Goal: Transaction & Acquisition: Purchase product/service

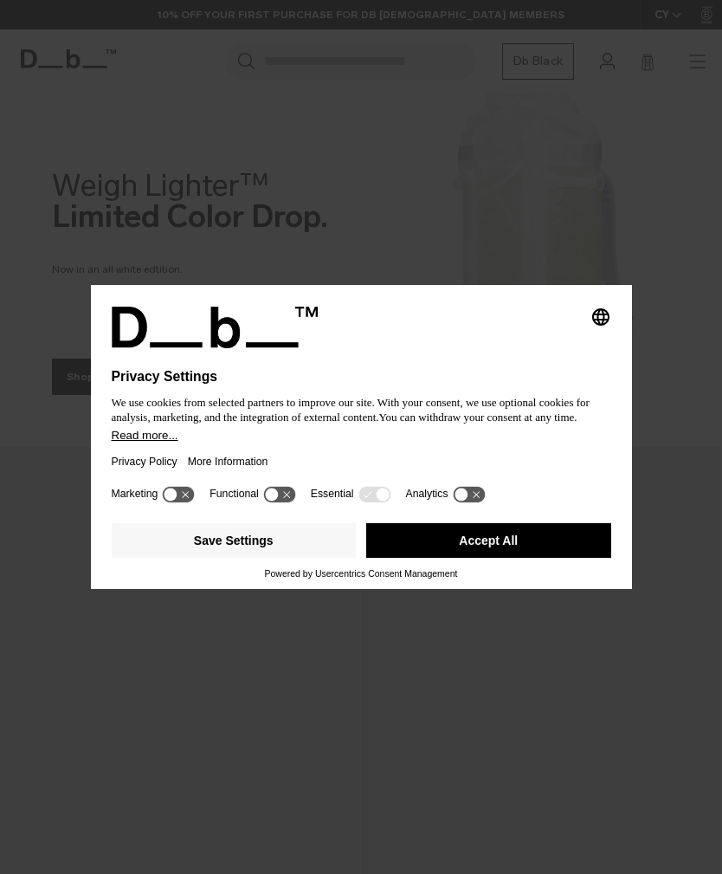
click at [543, 552] on button "Accept All" at bounding box center [488, 540] width 245 height 35
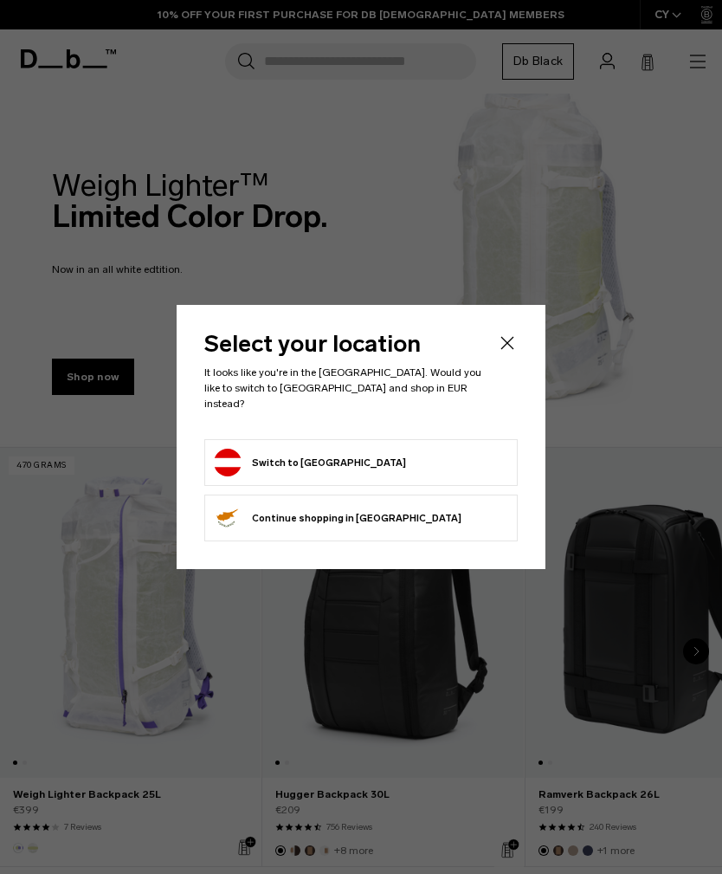
click at [427, 458] on form "Switch to [GEOGRAPHIC_DATA]" at bounding box center [361, 463] width 294 height 28
click at [281, 457] on button "Switch to [GEOGRAPHIC_DATA]" at bounding box center [310, 463] width 192 height 28
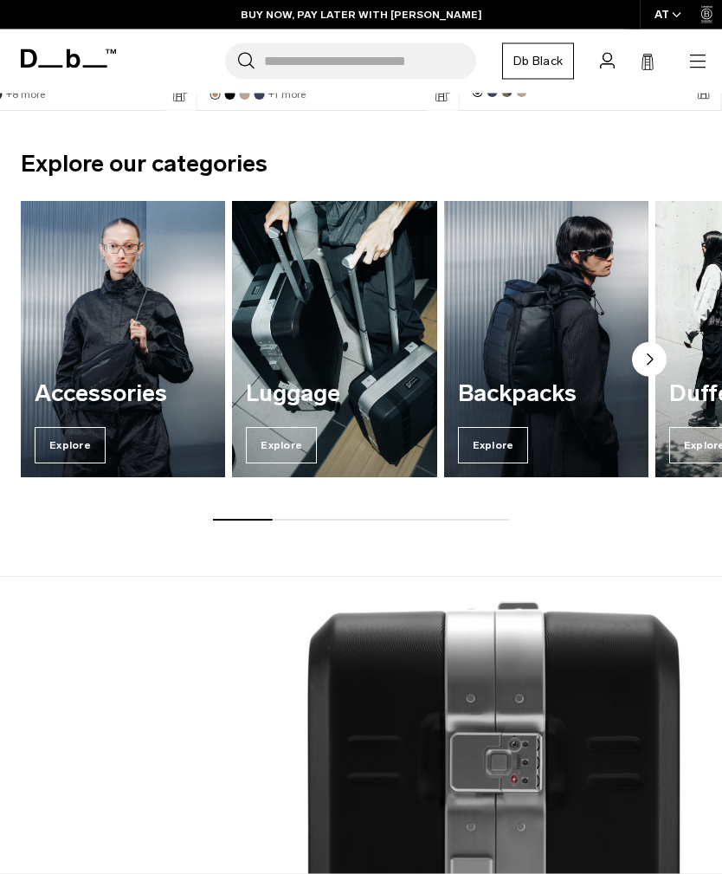
scroll to position [754, 0]
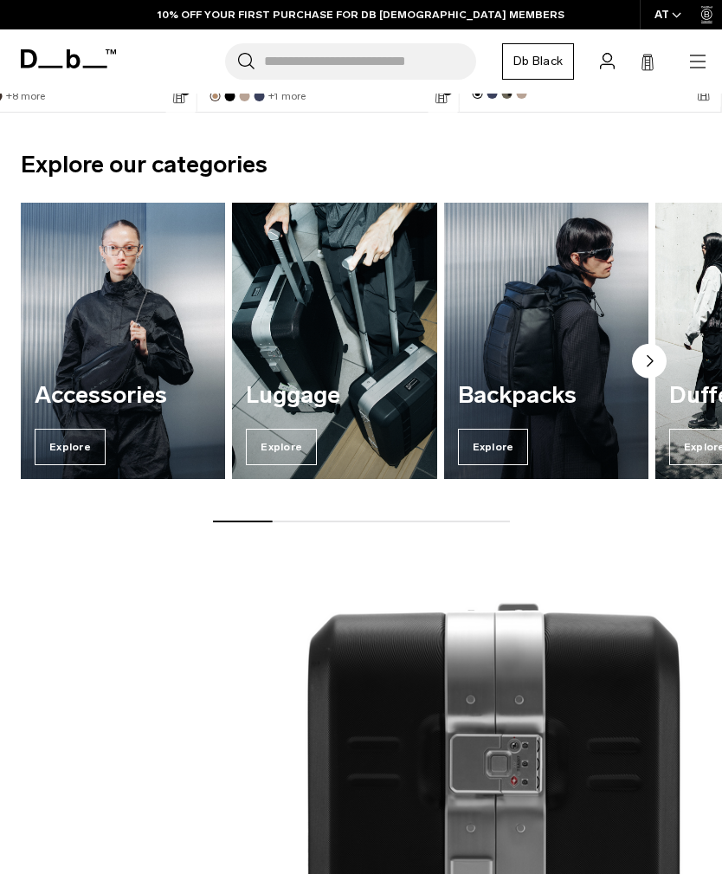
click at [503, 456] on span "Explore" at bounding box center [493, 447] width 71 height 36
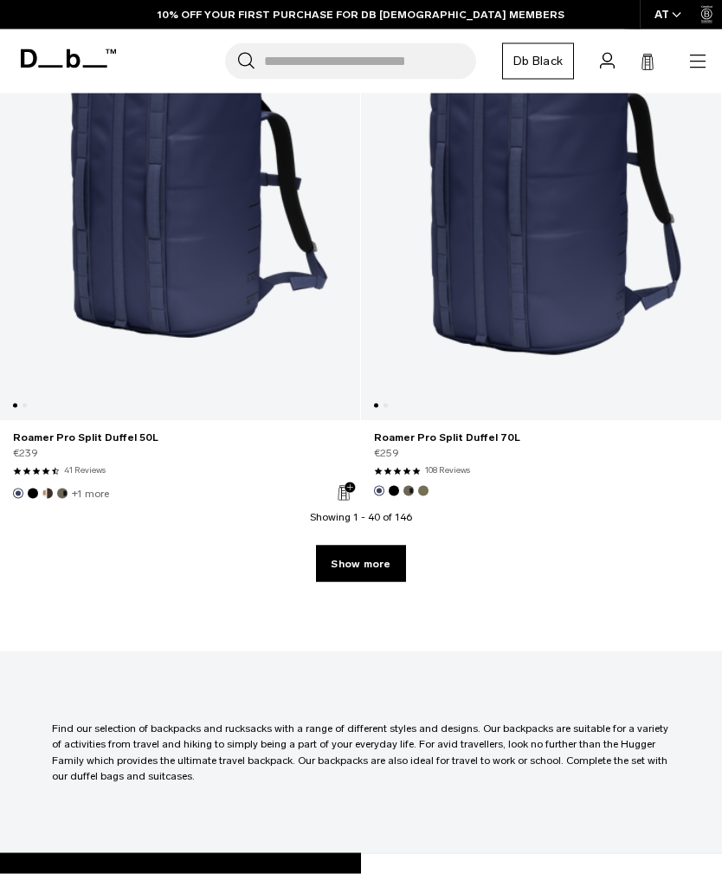
scroll to position [10698, 0]
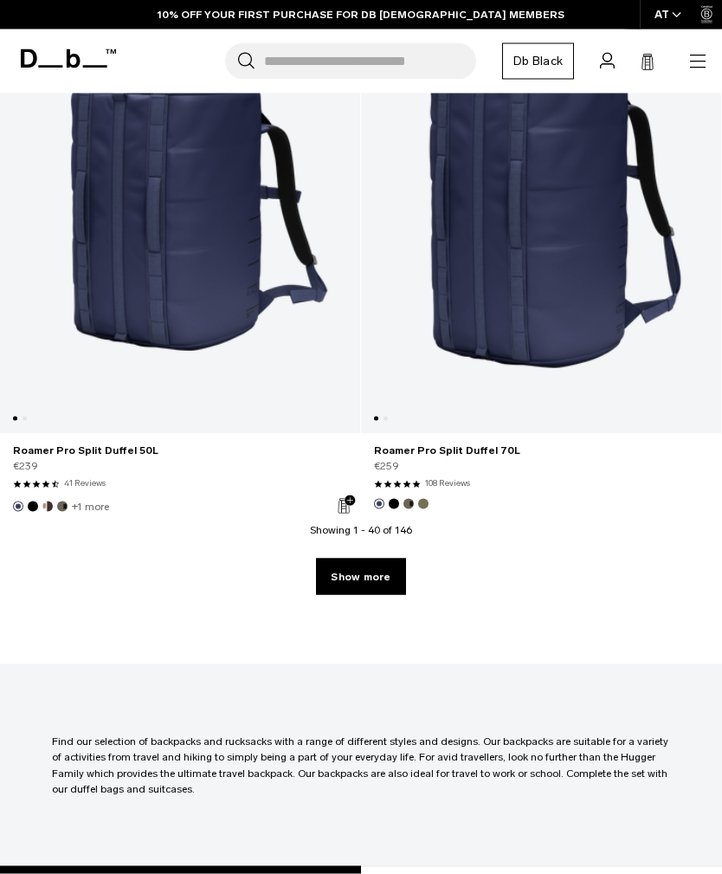
click at [386, 569] on link "Show more" at bounding box center [360, 577] width 89 height 36
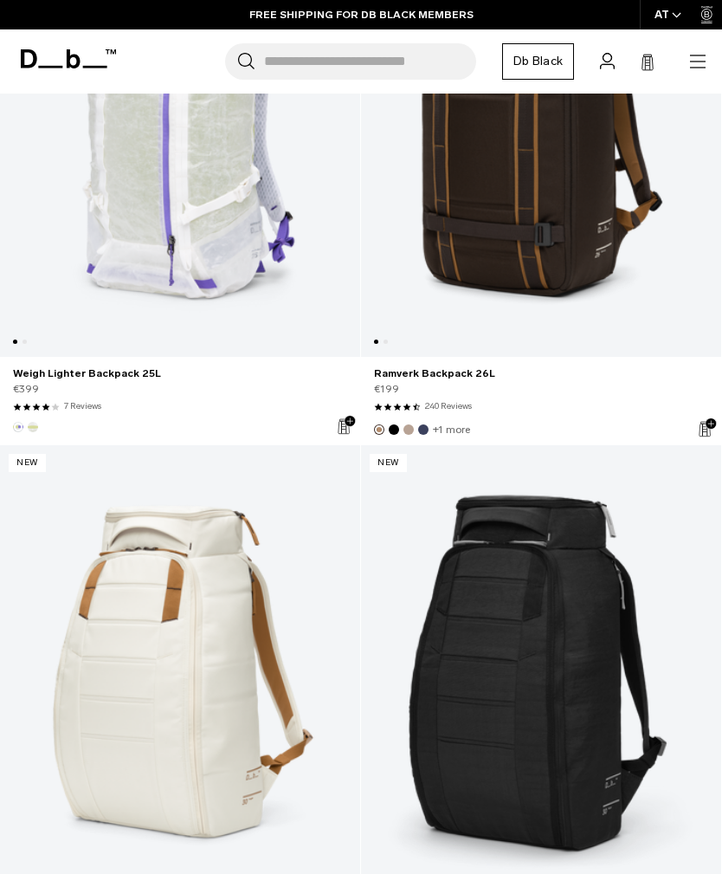
scroll to position [19460, 0]
